Goal: Task Accomplishment & Management: Manage account settings

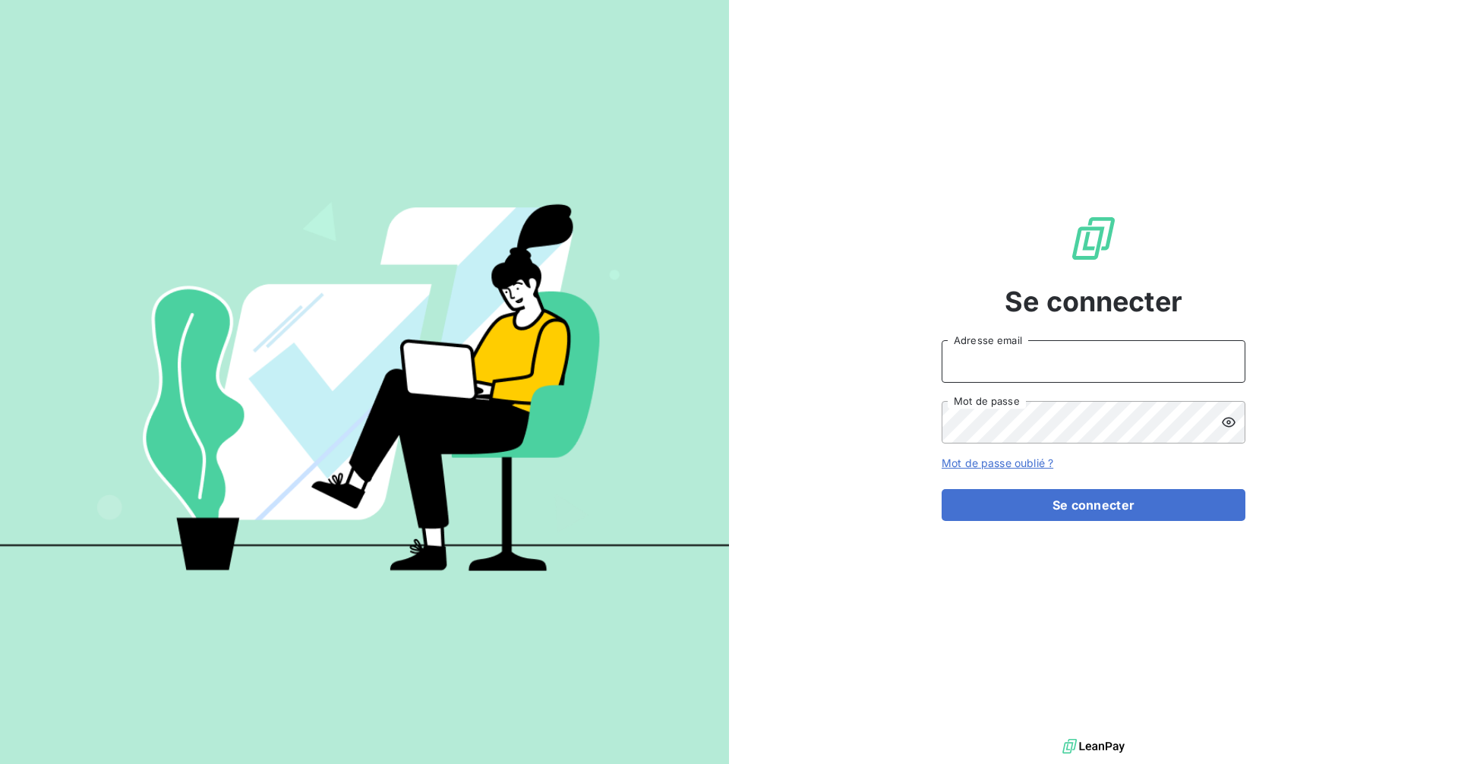
type input "[PERSON_NAME][EMAIL_ADDRESS][DOMAIN_NAME]"
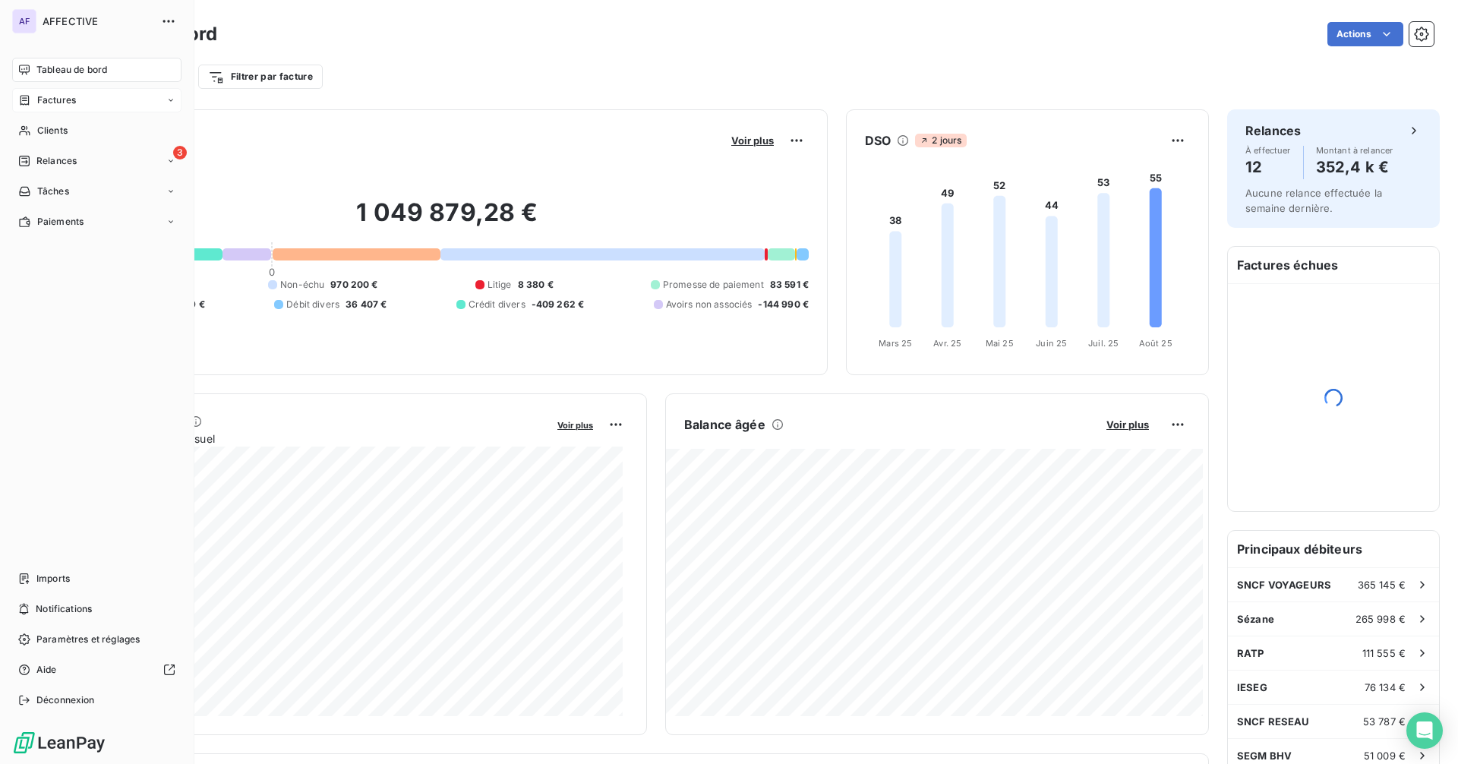
click at [33, 95] on div "Factures" at bounding box center [47, 100] width 58 height 14
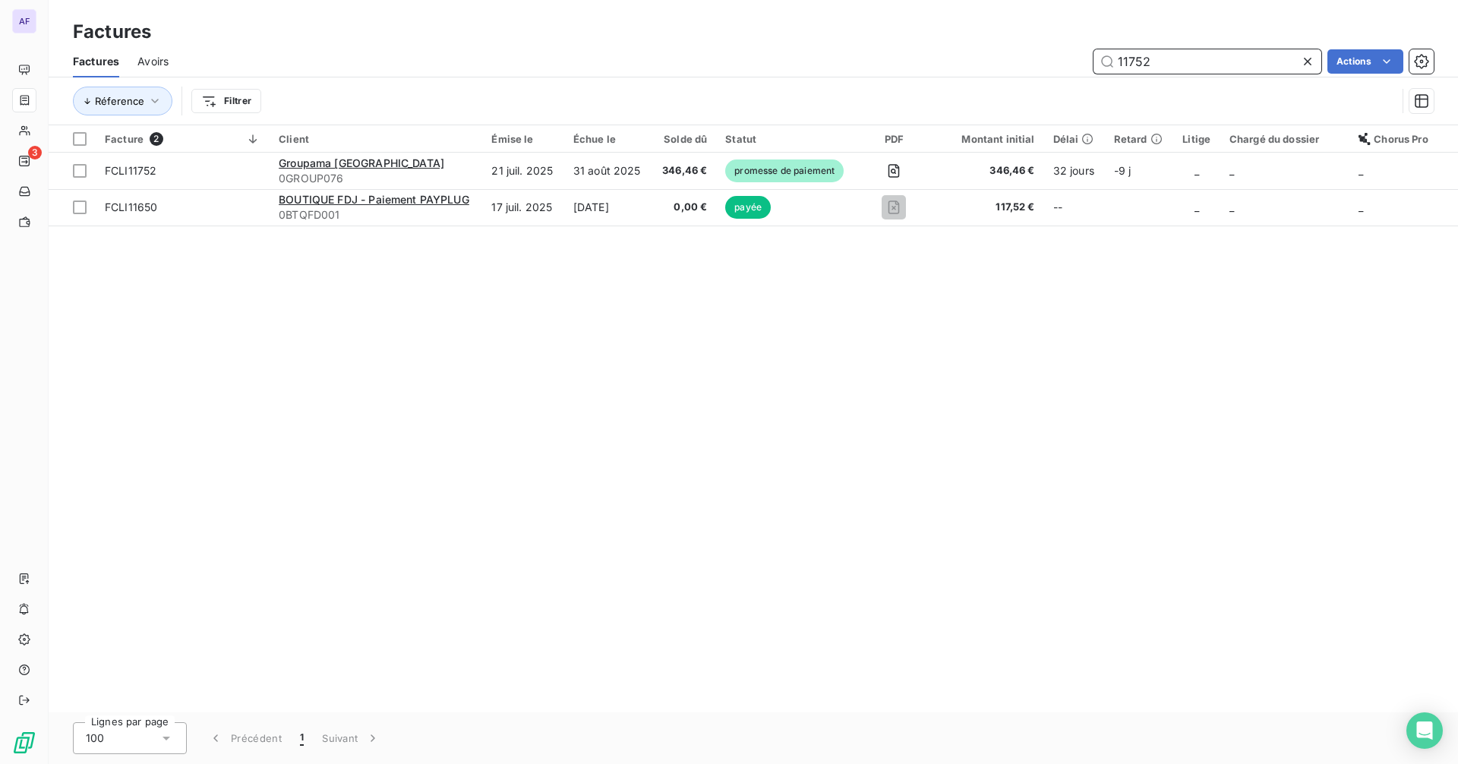
click at [1197, 59] on input "11752" at bounding box center [1208, 61] width 228 height 24
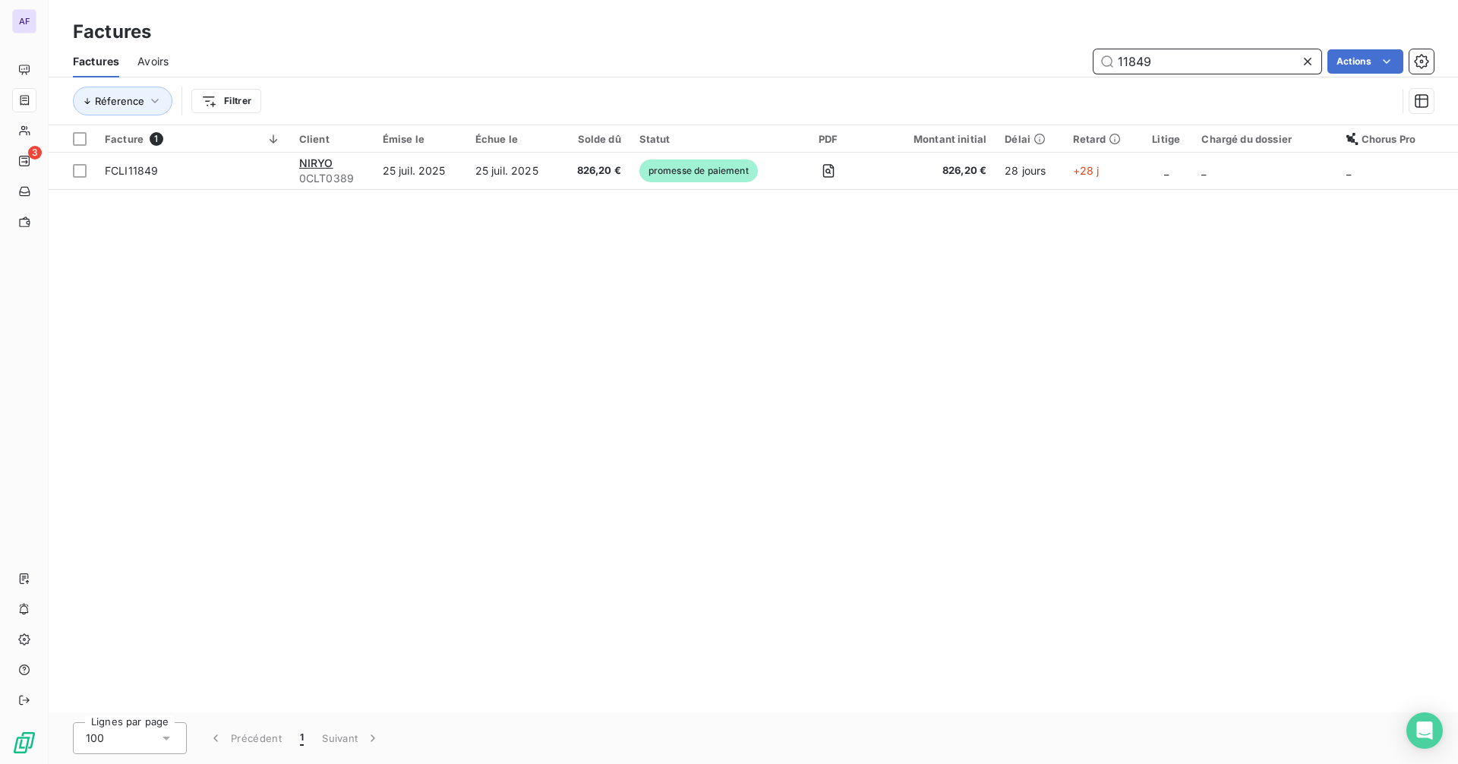
click at [1199, 71] on input "11849" at bounding box center [1208, 61] width 228 height 24
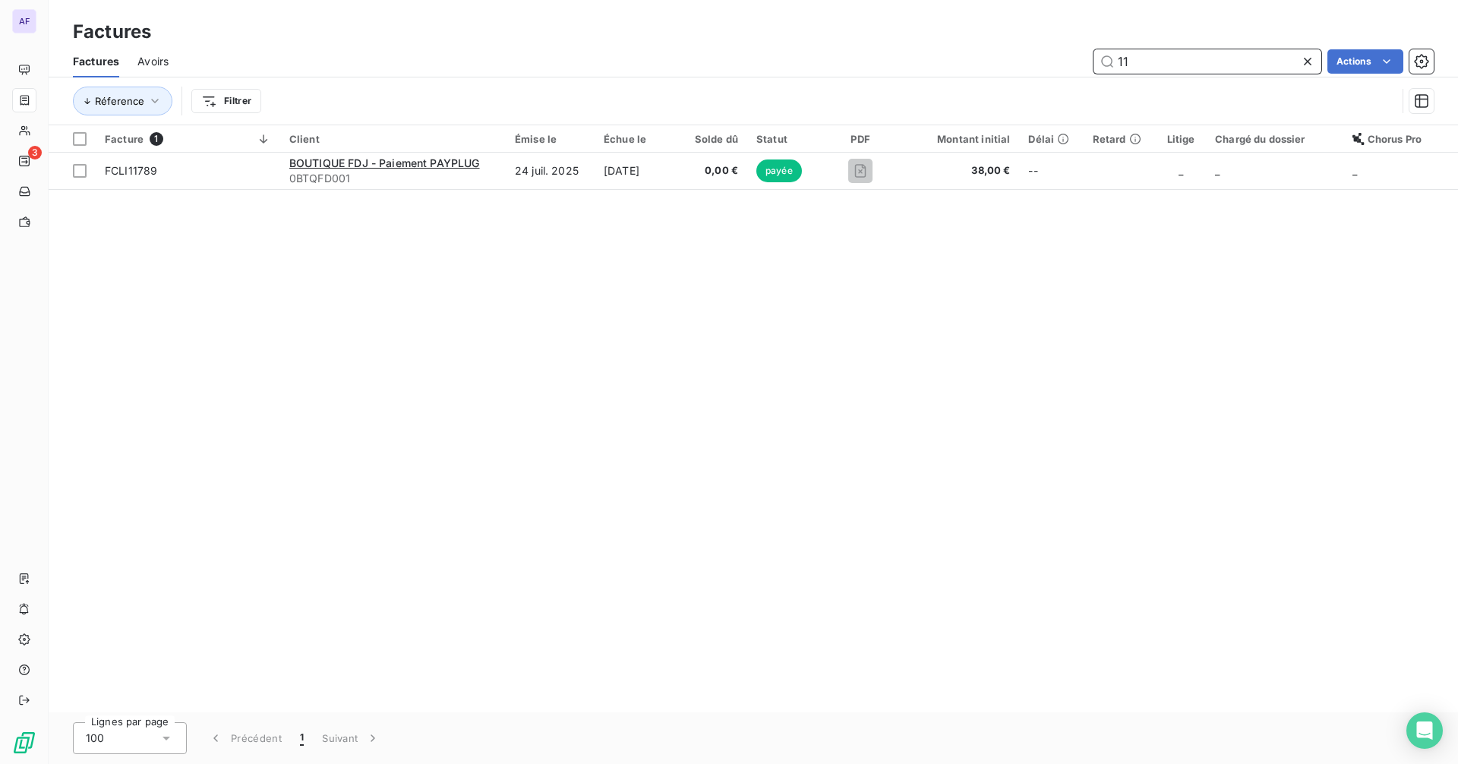
type input "1"
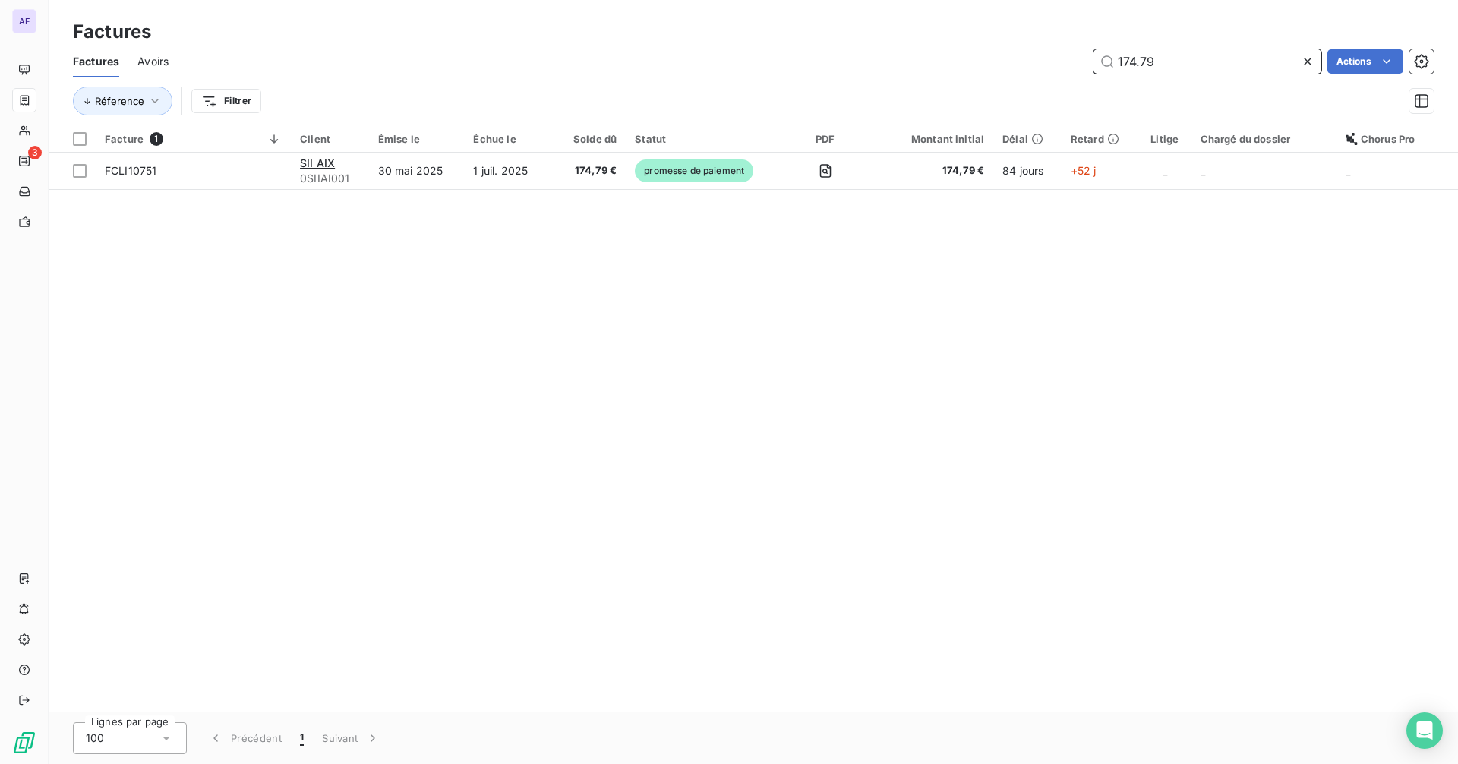
type input "174.79"
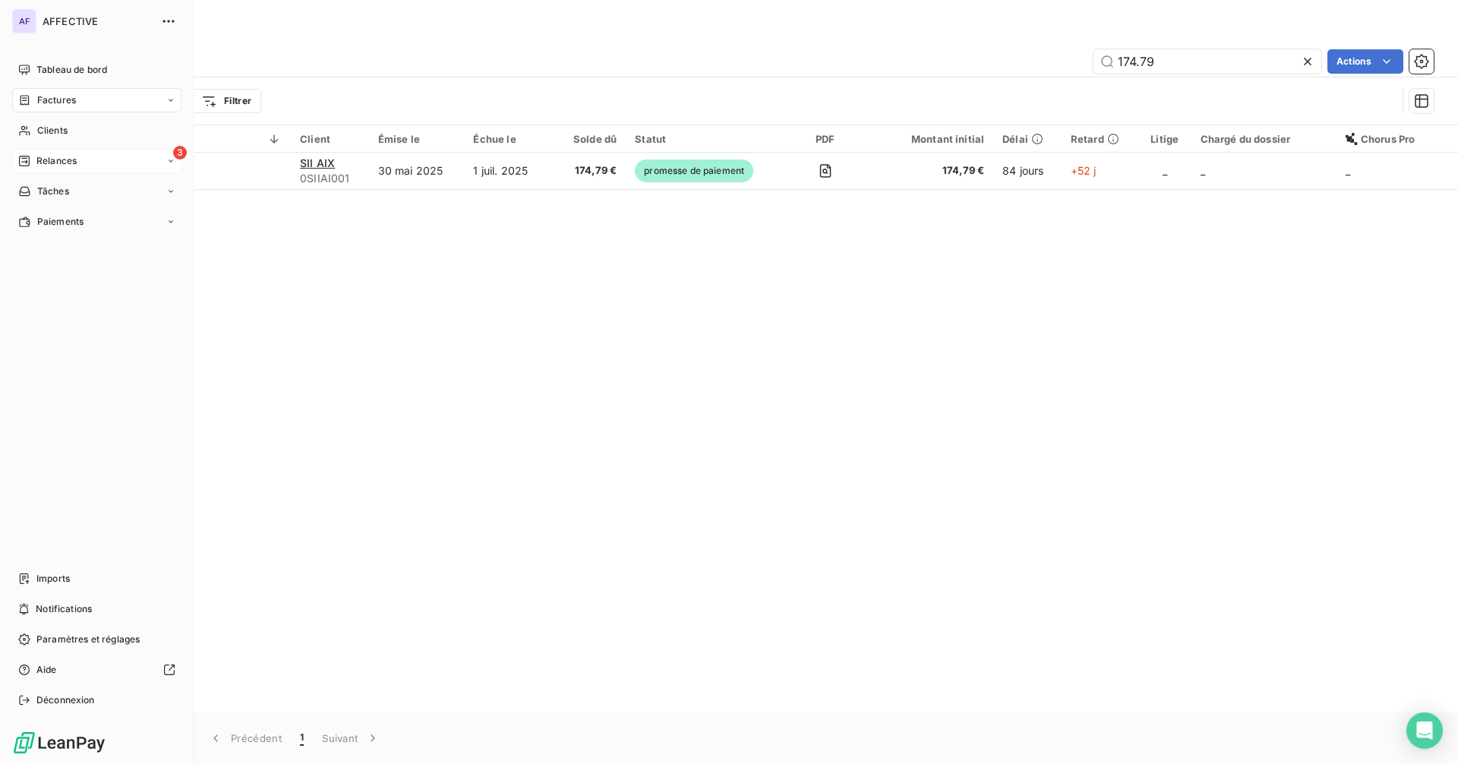
click at [22, 163] on icon at bounding box center [24, 161] width 12 height 12
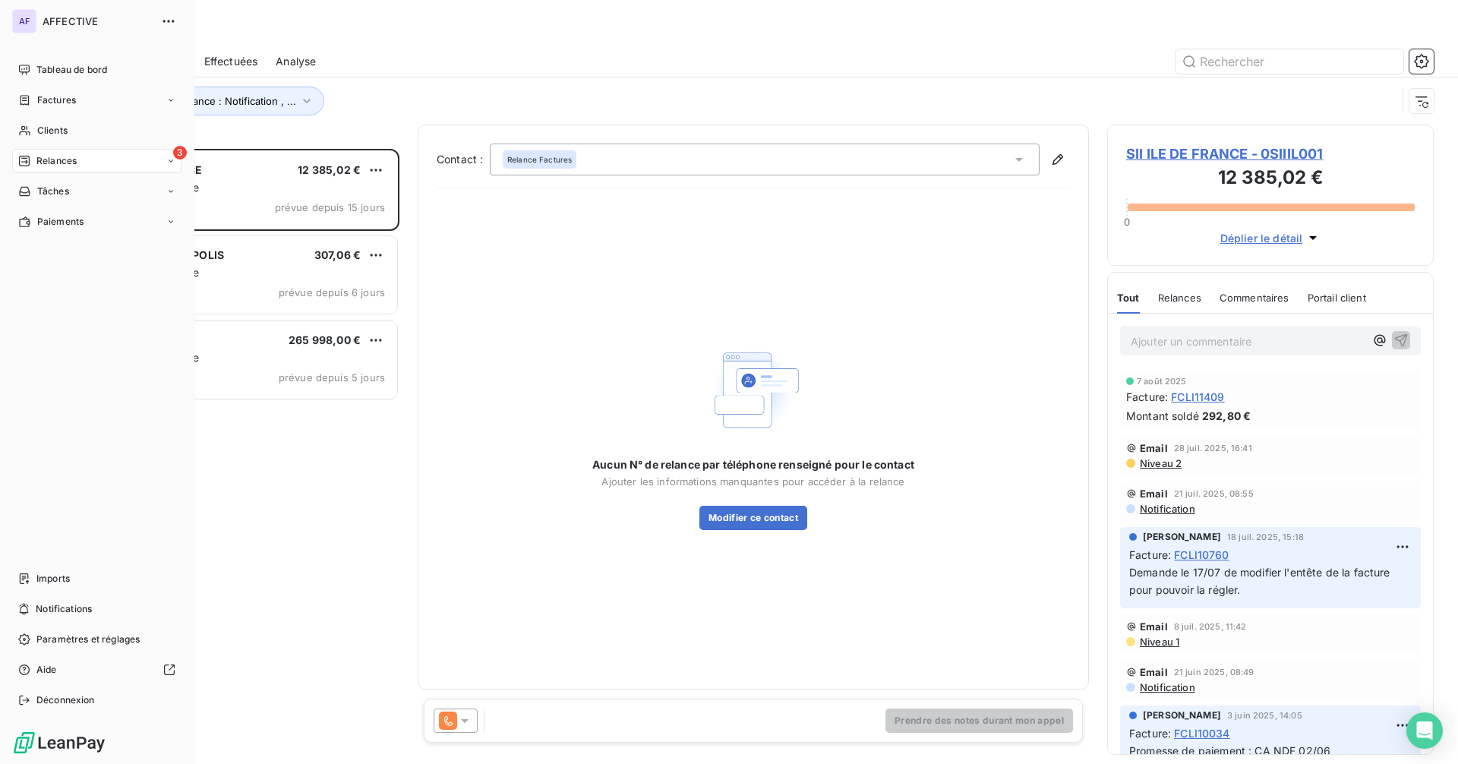
scroll to position [604, 315]
click at [46, 65] on span "Tableau de bord" at bounding box center [71, 70] width 71 height 14
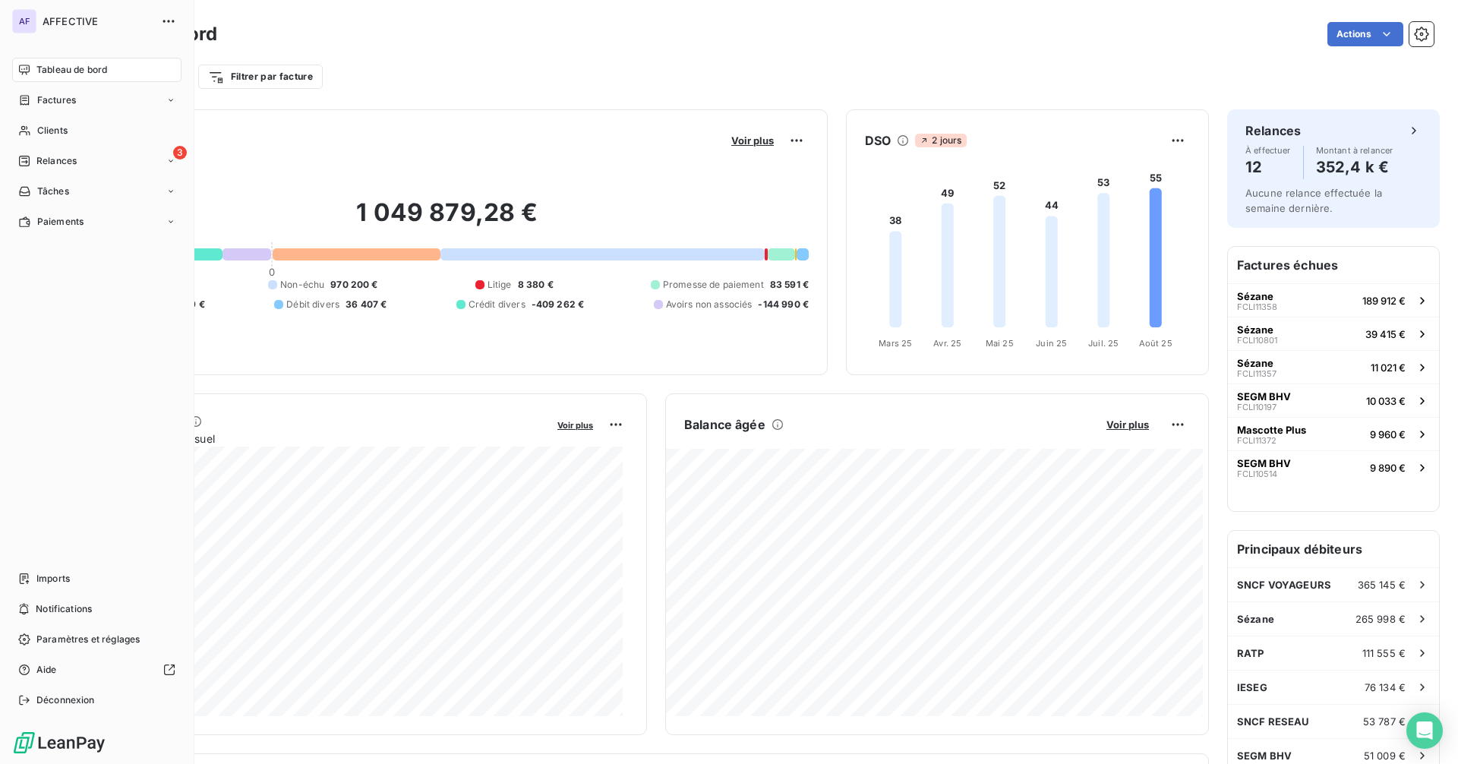
click at [27, 64] on icon at bounding box center [24, 70] width 12 height 12
